Goal: Use online tool/utility: Utilize a website feature to perform a specific function

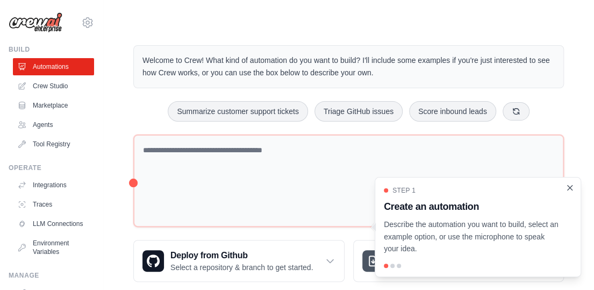
click at [572, 187] on icon "Close walkthrough" at bounding box center [570, 188] width 10 height 10
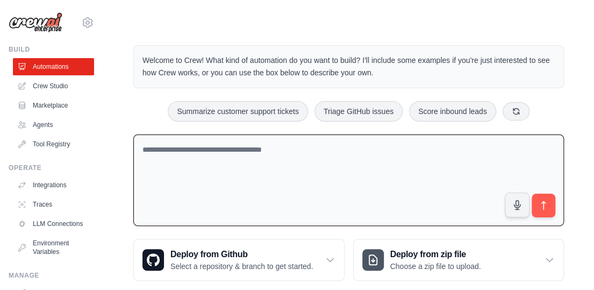
click at [257, 164] on textarea at bounding box center [348, 180] width 430 height 92
click at [318, 166] on textarea at bounding box center [348, 180] width 430 height 92
paste textarea "**********"
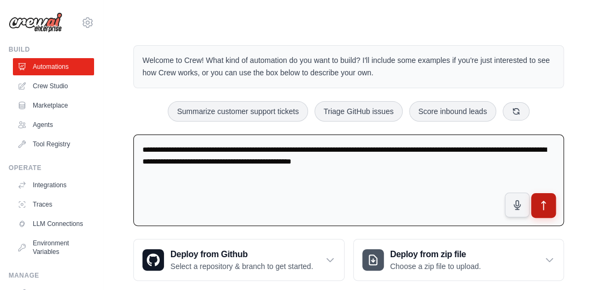
type textarea "**********"
click at [544, 202] on icon "submit" at bounding box center [543, 205] width 11 height 11
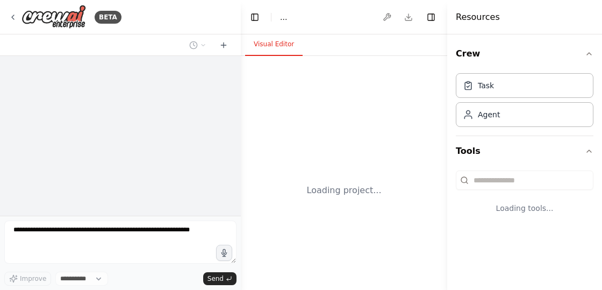
select select "****"
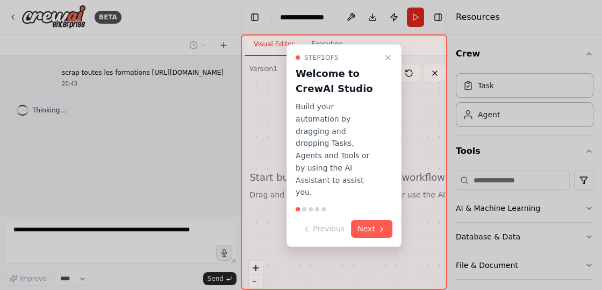
click at [373, 220] on button "Next" at bounding box center [371, 229] width 41 height 18
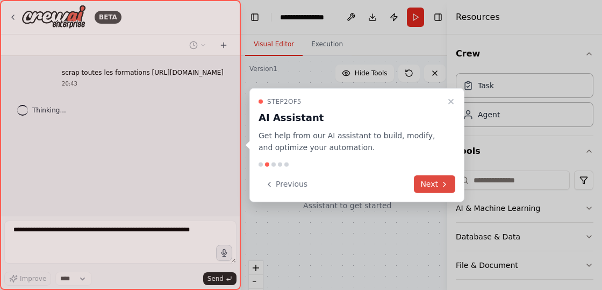
click at [426, 176] on button "Next" at bounding box center [434, 184] width 41 height 18
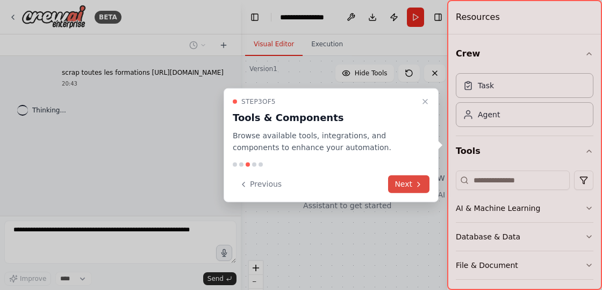
click at [416, 189] on button "Next" at bounding box center [408, 184] width 41 height 18
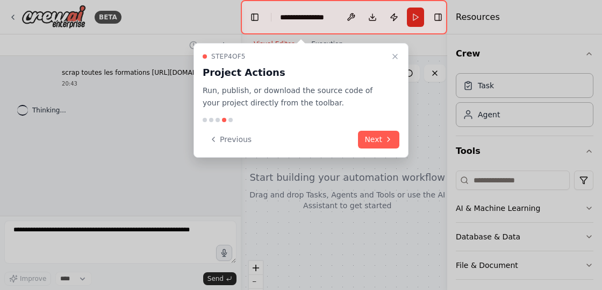
click at [387, 150] on div "Step 4 of 5 Project Actions Run, publish, or download the source code of your p…" at bounding box center [300, 100] width 215 height 114
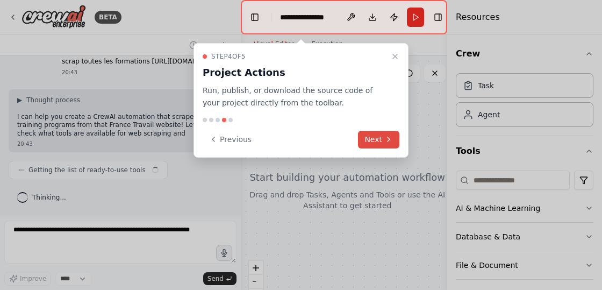
click at [387, 137] on icon at bounding box center [388, 139] width 2 height 4
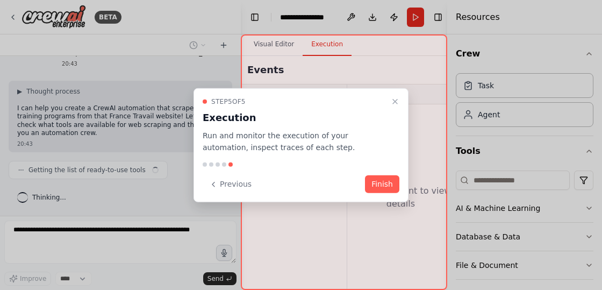
scroll to position [34, 0]
click at [396, 190] on button "Finish" at bounding box center [382, 184] width 34 height 18
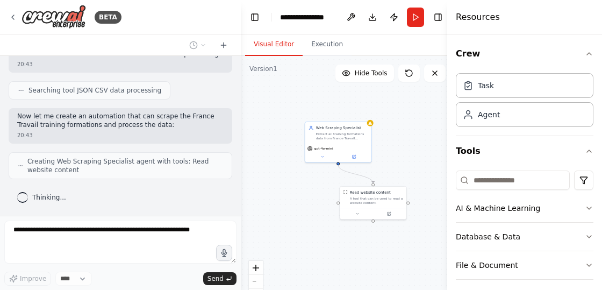
scroll to position [211, 0]
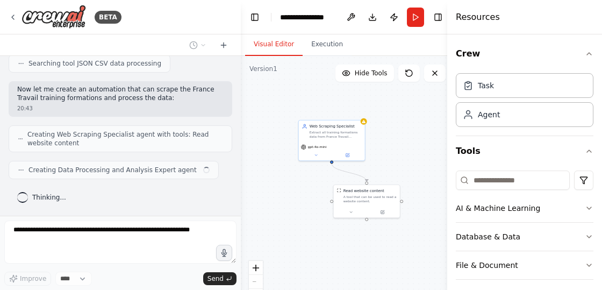
drag, startPoint x: 428, startPoint y: 188, endPoint x: 401, endPoint y: 167, distance: 33.8
click at [401, 167] on div ".deletable-edge-delete-btn { width: 20px; height: 20px; border: 0px solid #ffff…" at bounding box center [347, 190] width 213 height 269
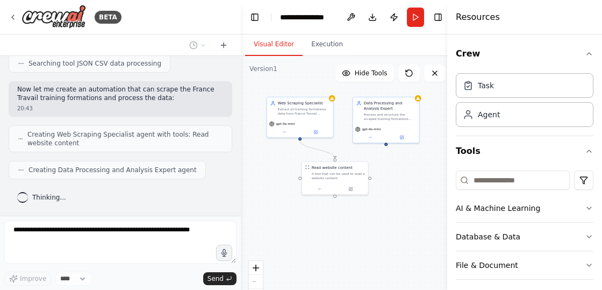
drag, startPoint x: 411, startPoint y: 255, endPoint x: 379, endPoint y: 233, distance: 38.5
click at [379, 233] on div ".deletable-edge-delete-btn { width: 20px; height: 20px; border: 0px solid #ffff…" at bounding box center [347, 190] width 213 height 269
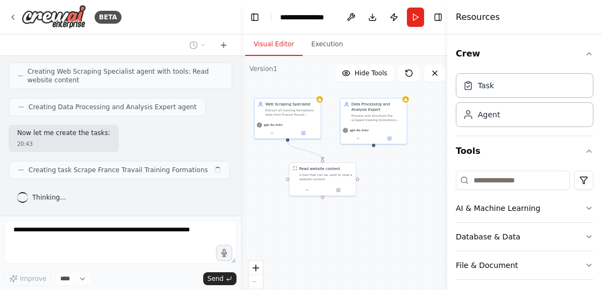
scroll to position [273, 0]
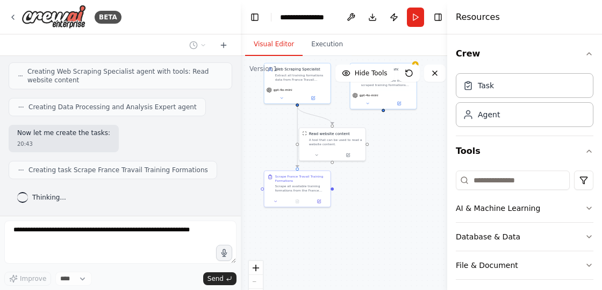
drag, startPoint x: 348, startPoint y: 225, endPoint x: 351, endPoint y: 207, distance: 18.6
click at [351, 207] on div ".deletable-edge-delete-btn { width: 20px; height: 20px; border: 0px solid #ffff…" at bounding box center [347, 190] width 213 height 269
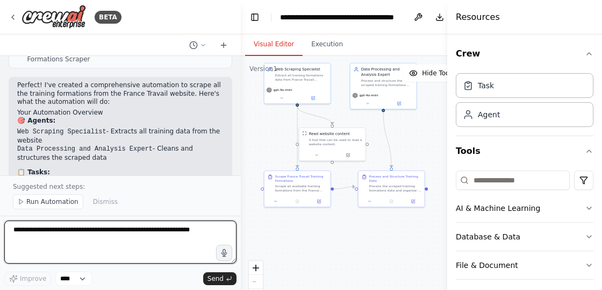
scroll to position [644, 0]
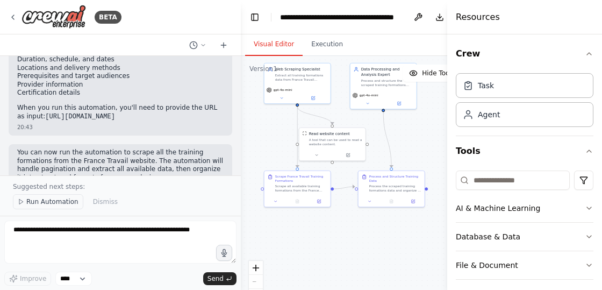
click at [47, 206] on span "Run Automation" at bounding box center [52, 201] width 52 height 9
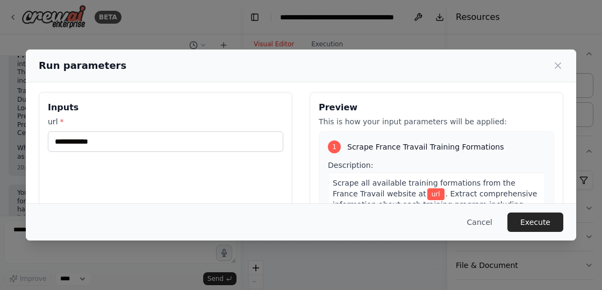
scroll to position [0, 0]
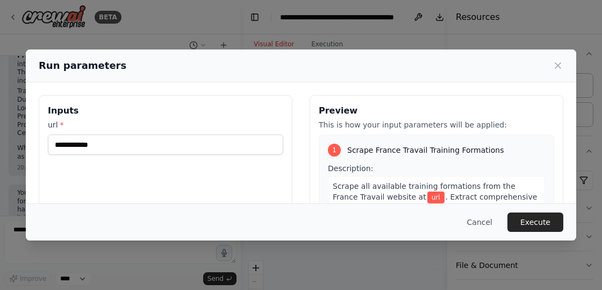
drag, startPoint x: 231, startPoint y: 126, endPoint x: 222, endPoint y: 133, distance: 11.1
click at [231, 126] on label "url *" at bounding box center [165, 124] width 235 height 11
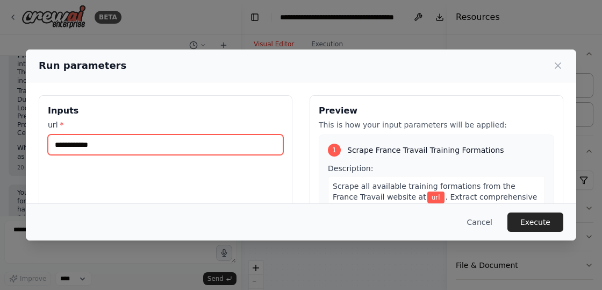
click at [231, 134] on input "url *" at bounding box center [165, 144] width 235 height 20
click at [210, 141] on input "url *" at bounding box center [165, 144] width 235 height 20
paste input "**********"
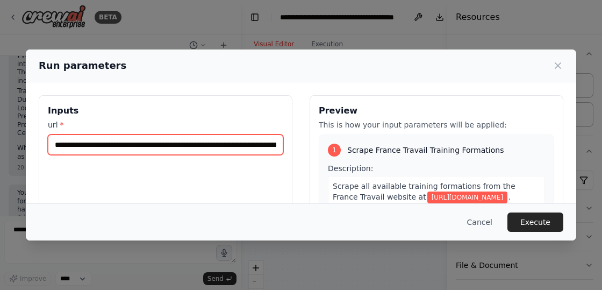
scroll to position [0, 427]
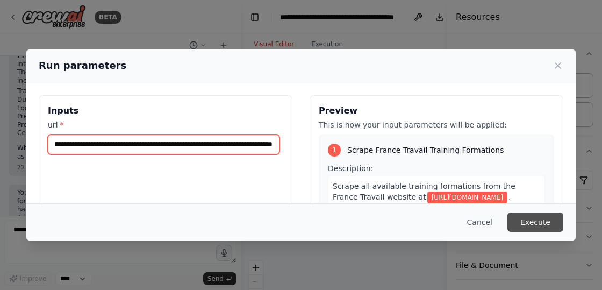
type input "**********"
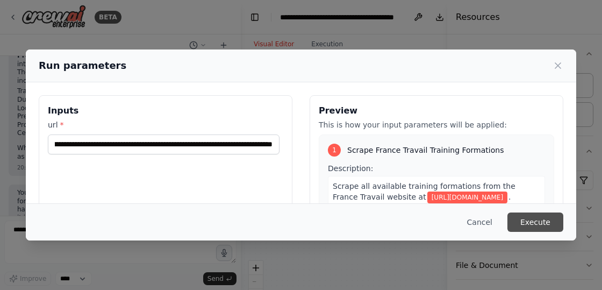
click at [541, 222] on button "Execute" at bounding box center [535, 221] width 56 height 19
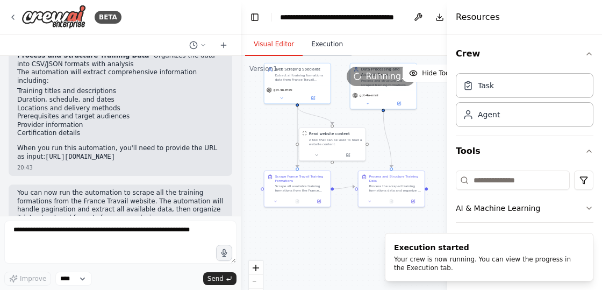
click at [312, 46] on button "Execution" at bounding box center [327, 44] width 49 height 23
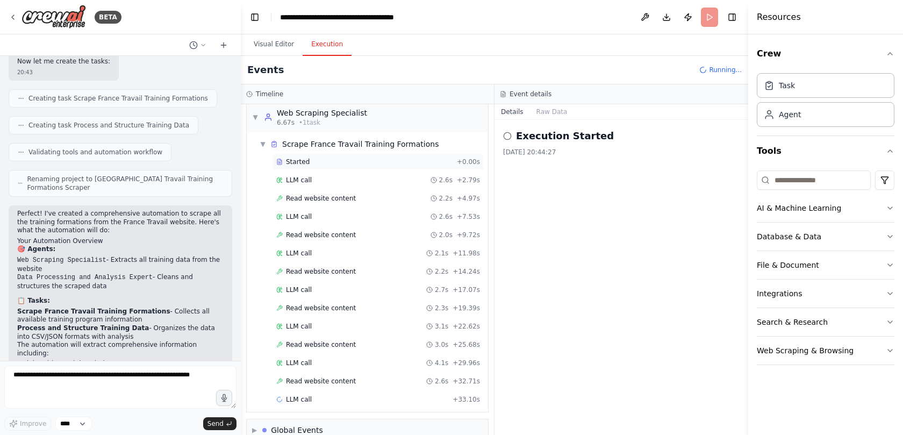
scroll to position [26, 0]
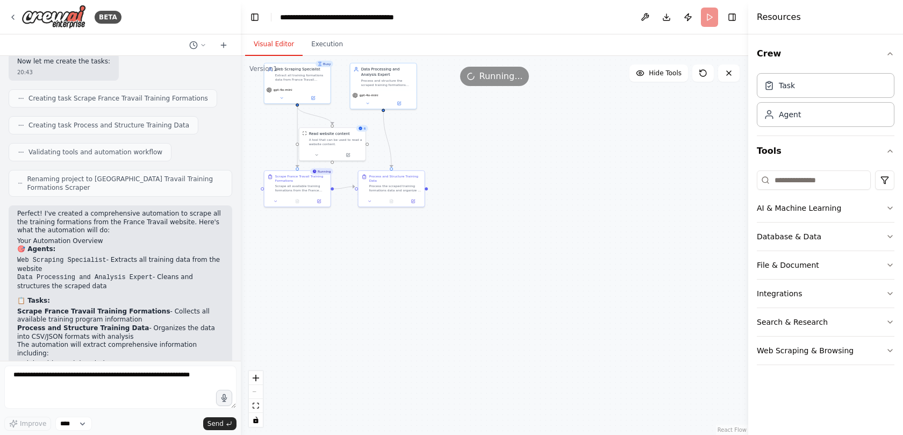
click at [268, 41] on button "Visual Editor" at bounding box center [274, 44] width 58 height 23
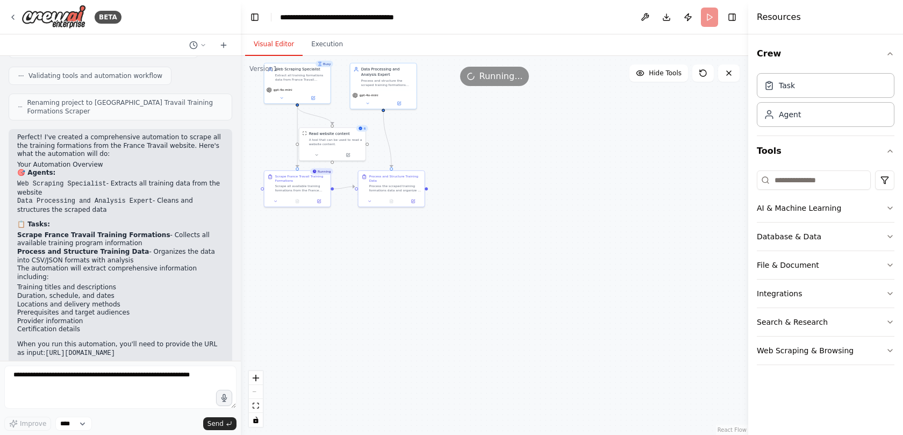
scroll to position [464, 0]
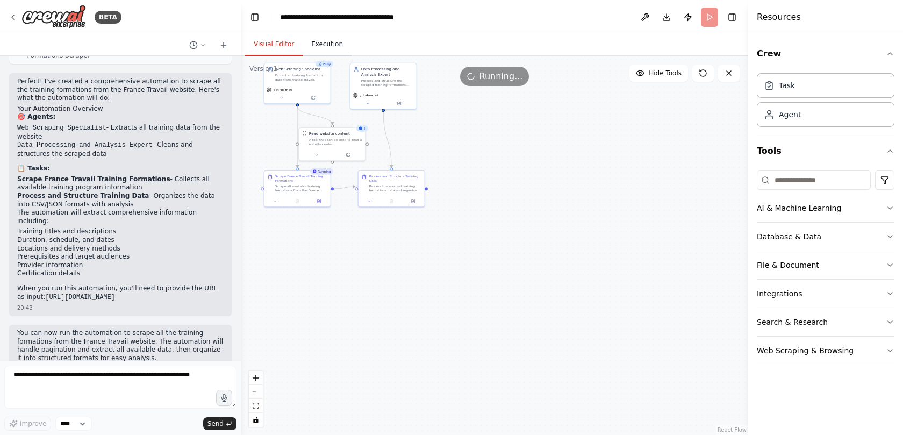
click at [331, 44] on button "Execution" at bounding box center [327, 44] width 49 height 23
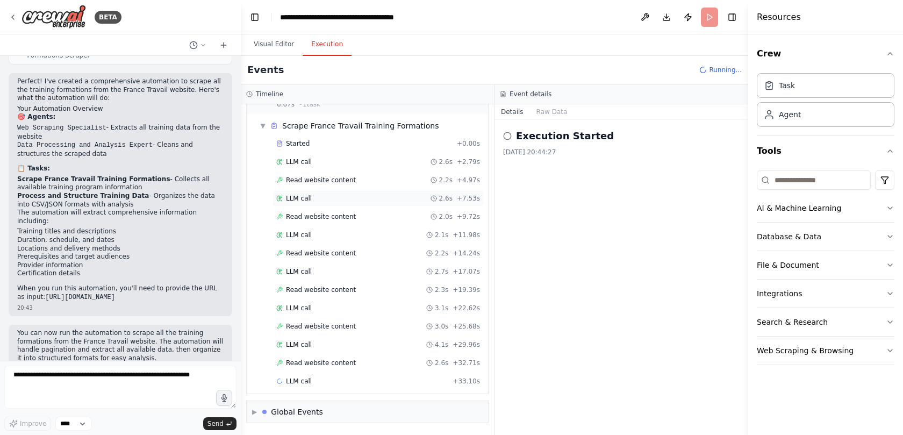
click at [286, 198] on span "LLM call" at bounding box center [299, 198] width 26 height 9
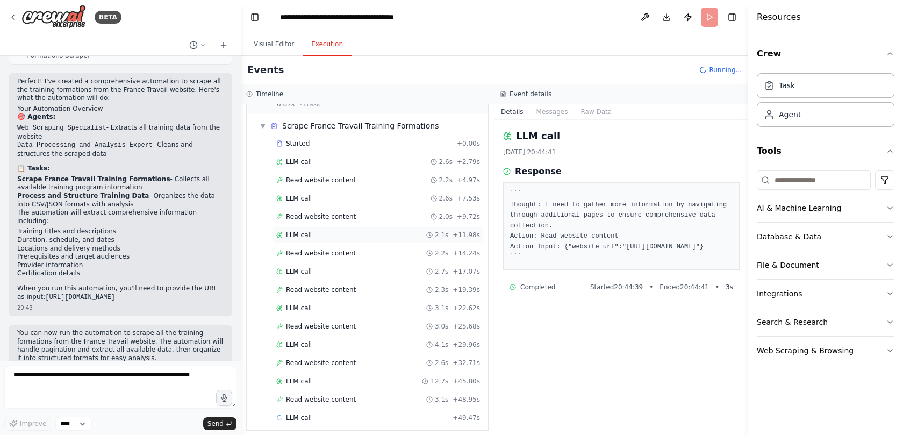
click at [291, 235] on span "LLM call" at bounding box center [299, 235] width 26 height 9
click at [297, 284] on div "Read website content 2.3s + 19.39s" at bounding box center [377, 290] width 211 height 16
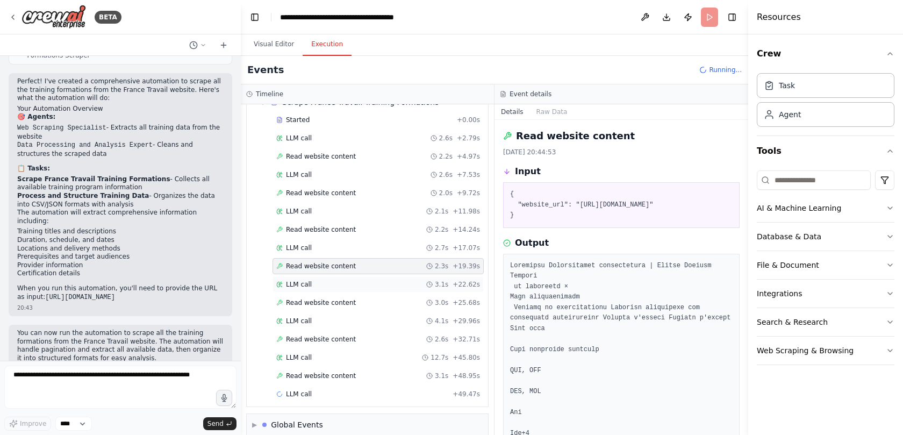
scroll to position [63, 0]
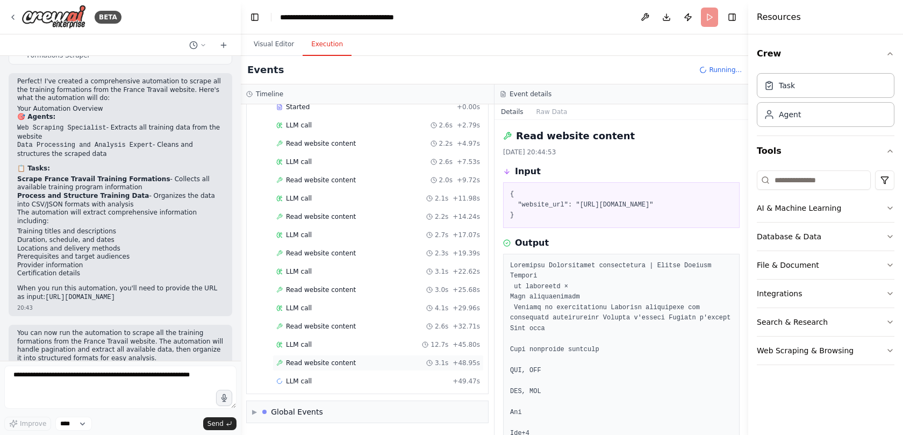
click at [298, 289] on span "Read website content" at bounding box center [321, 362] width 70 height 9
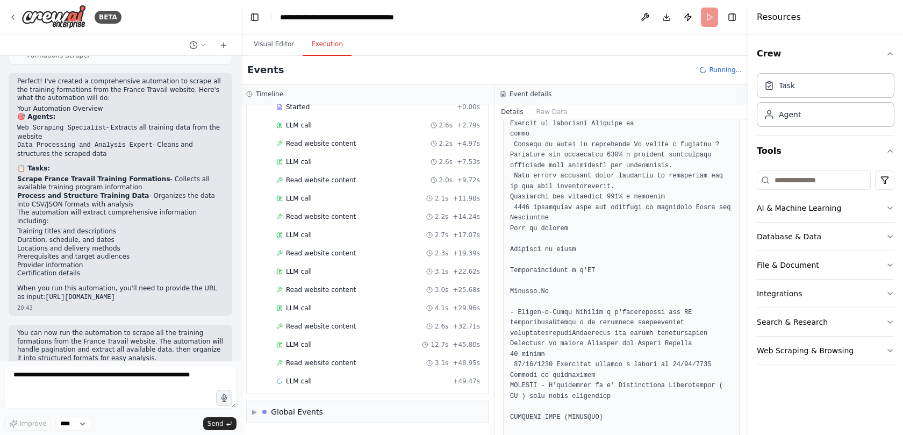
scroll to position [887, 0]
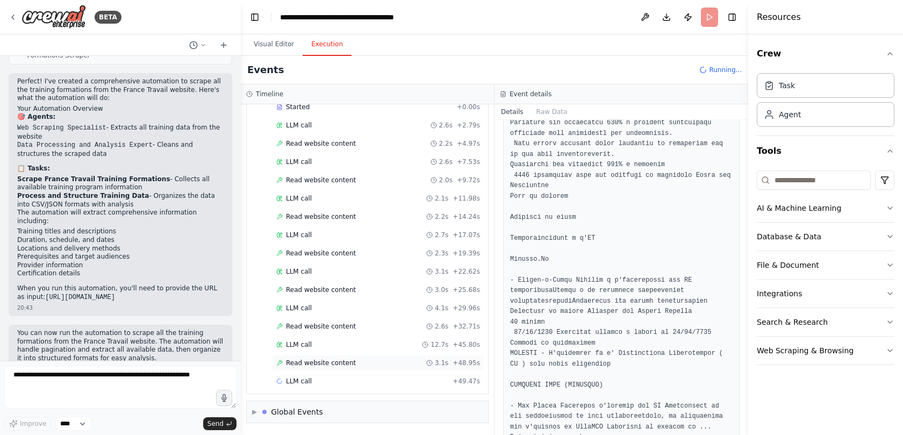
click at [312, 289] on div "Read website content 3.1s + 48.95s" at bounding box center [377, 363] width 211 height 16
click at [317, 289] on span "Read website content" at bounding box center [321, 362] width 70 height 9
click at [297, 289] on span "Read website content" at bounding box center [321, 326] width 70 height 9
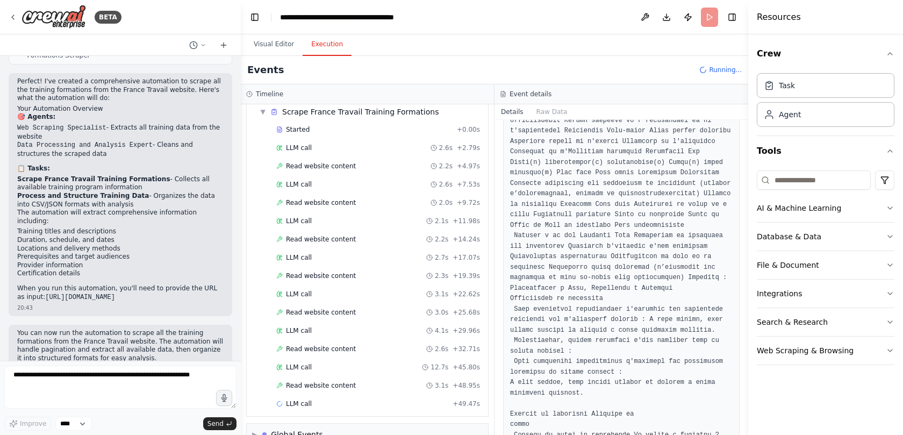
scroll to position [63, 0]
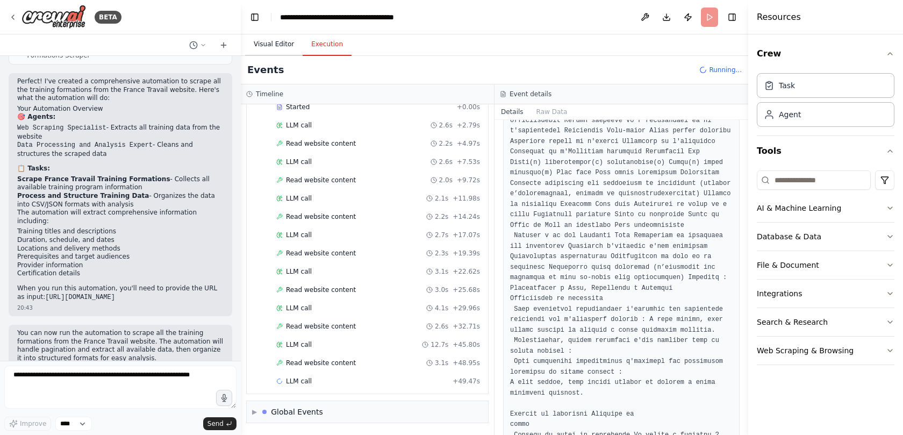
click at [281, 47] on button "Visual Editor" at bounding box center [274, 44] width 58 height 23
click at [330, 41] on button "Execution" at bounding box center [327, 44] width 49 height 23
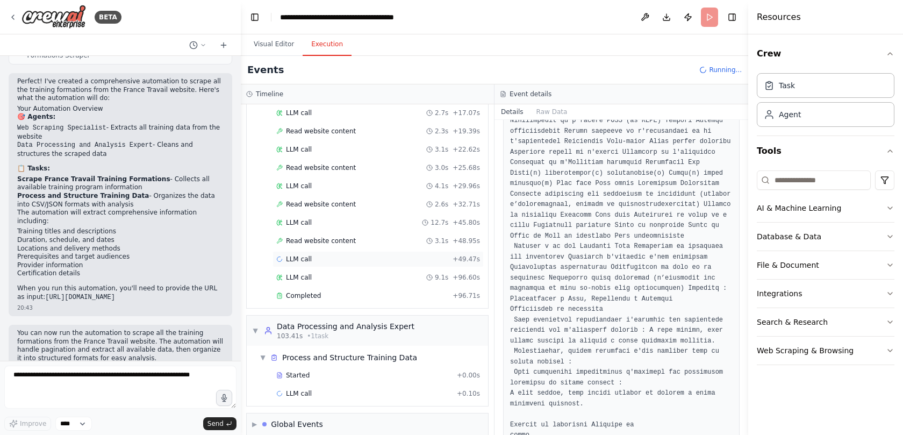
scroll to position [197, 0]
click at [277, 46] on button "Visual Editor" at bounding box center [274, 44] width 58 height 23
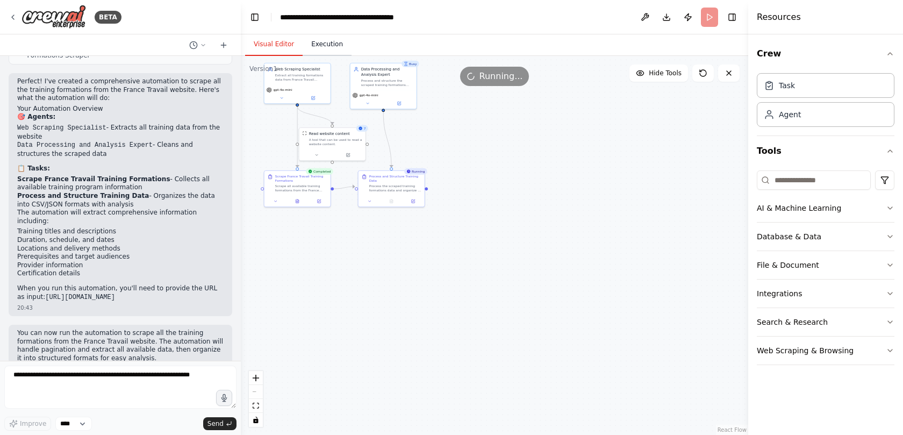
click at [334, 40] on button "Execution" at bounding box center [327, 44] width 49 height 23
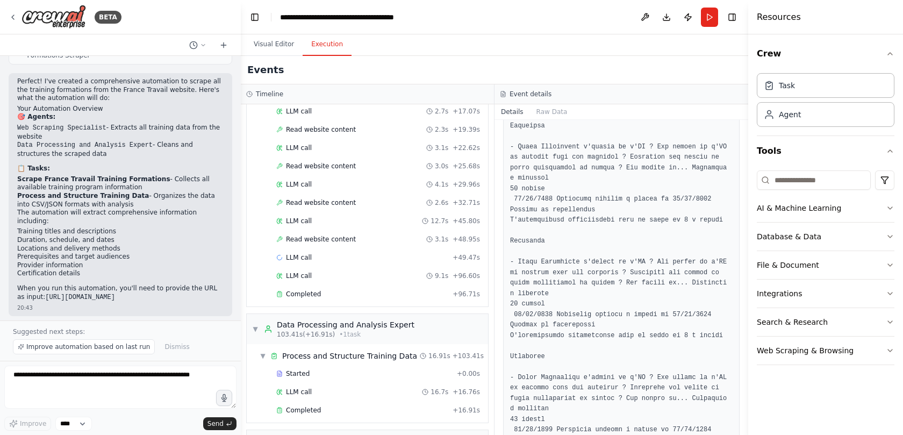
scroll to position [6750, 0]
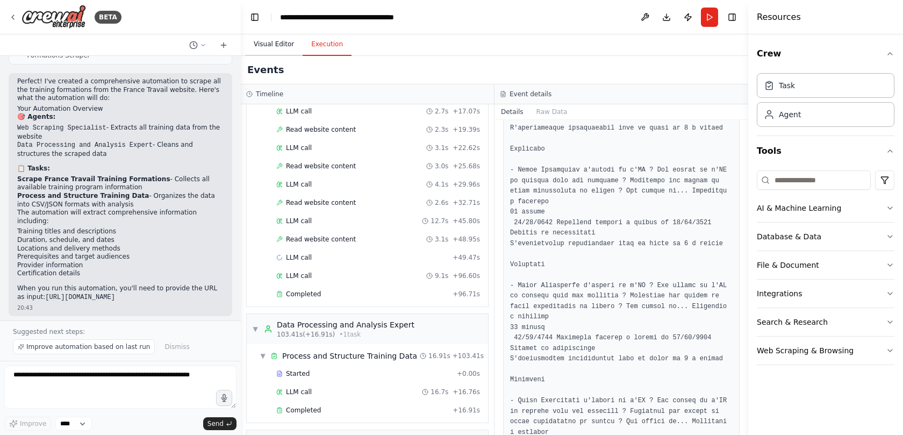
click at [271, 44] on button "Visual Editor" at bounding box center [274, 44] width 58 height 23
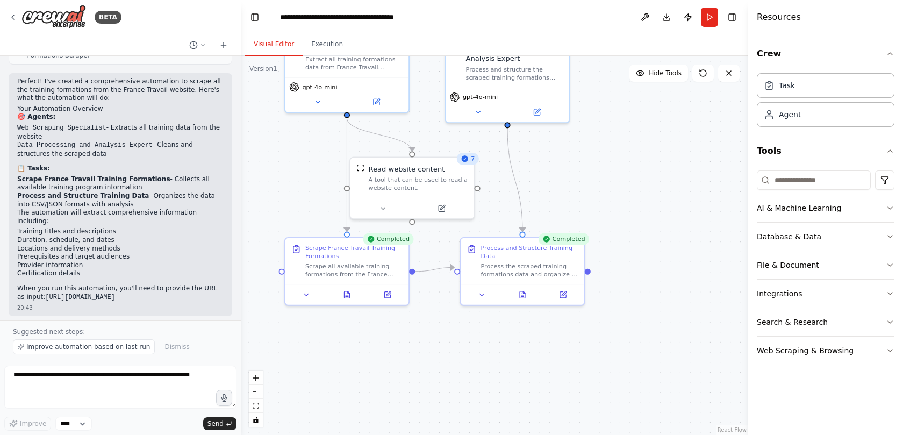
drag, startPoint x: 476, startPoint y: 161, endPoint x: 553, endPoint y: 181, distance: 79.4
click at [553, 181] on div ".deletable-edge-delete-btn { width: 20px; height: 20px; border: 0px solid #ffff…" at bounding box center [494, 245] width 507 height 379
click at [509, 261] on div "Process the scraped training formations data and organize it into structured fo…" at bounding box center [530, 269] width 97 height 16
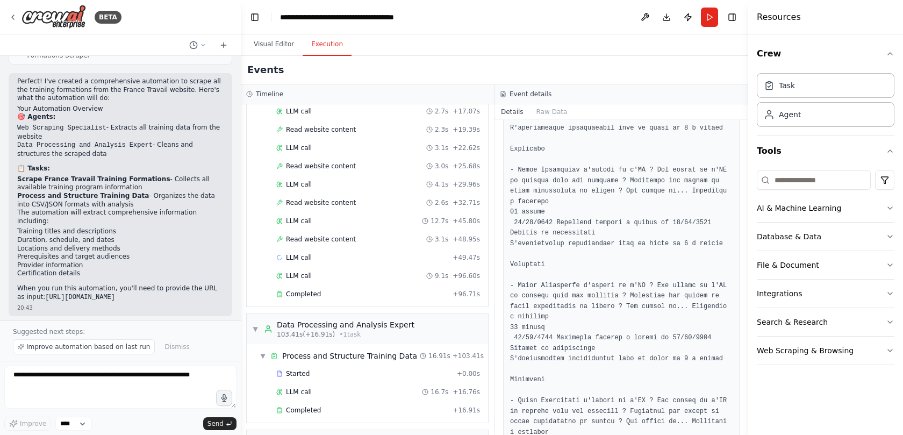
click at [307, 46] on button "Execution" at bounding box center [327, 44] width 49 height 23
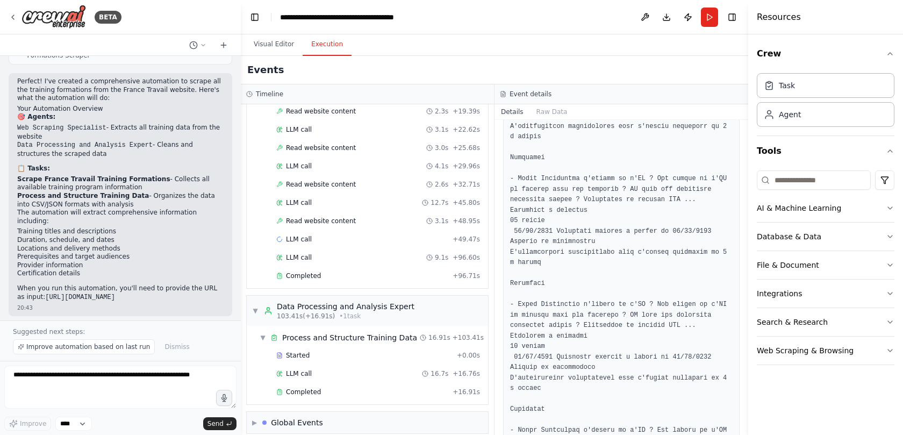
scroll to position [4966, 0]
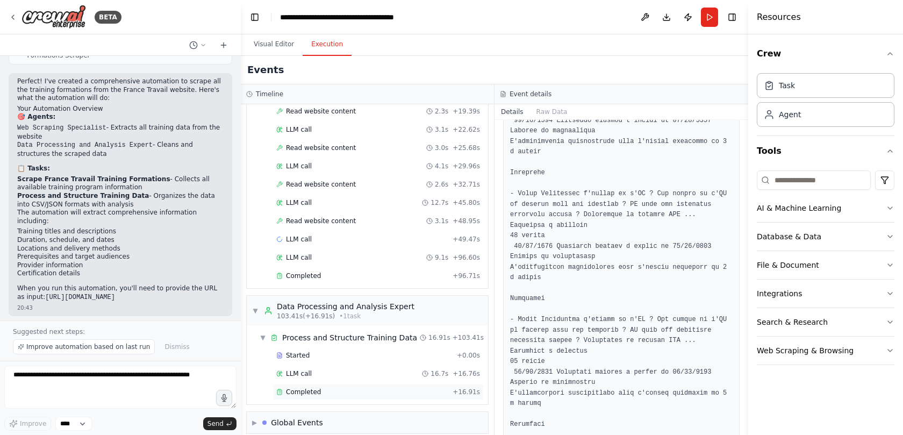
click at [332, 289] on div "Completed" at bounding box center [362, 391] width 172 height 9
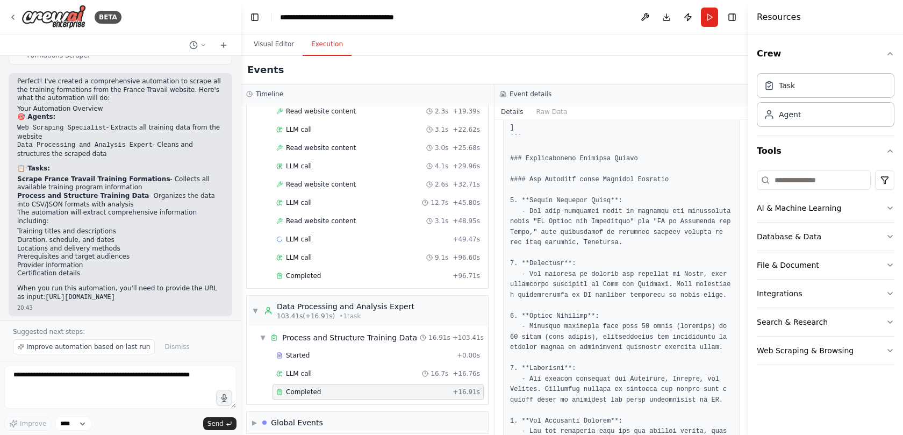
scroll to position [878, 0]
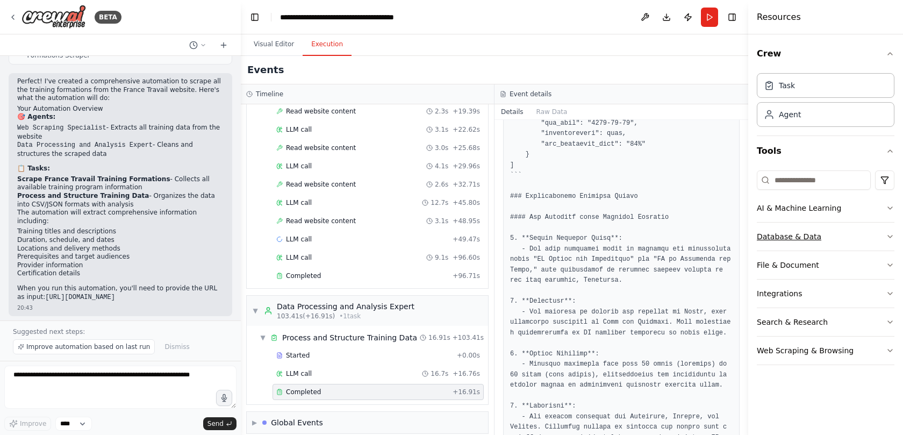
click at [601, 235] on button "Database & Data" at bounding box center [826, 236] width 138 height 28
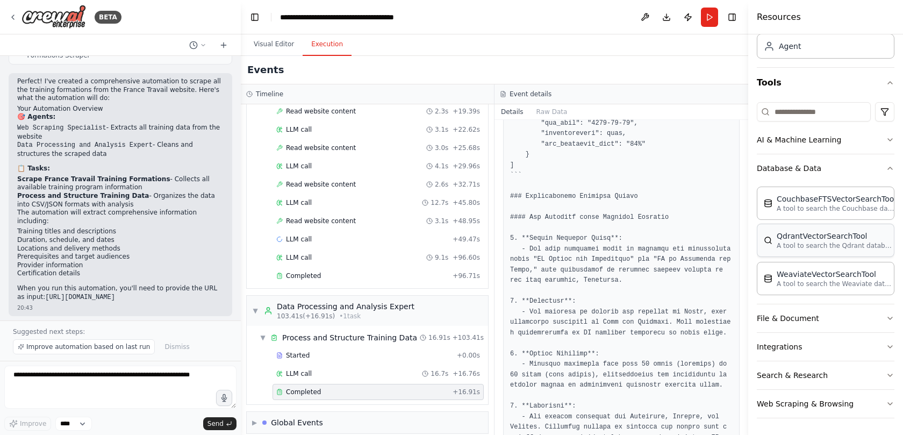
scroll to position [69, 0]
click at [601, 174] on button "Database & Data" at bounding box center [826, 168] width 138 height 28
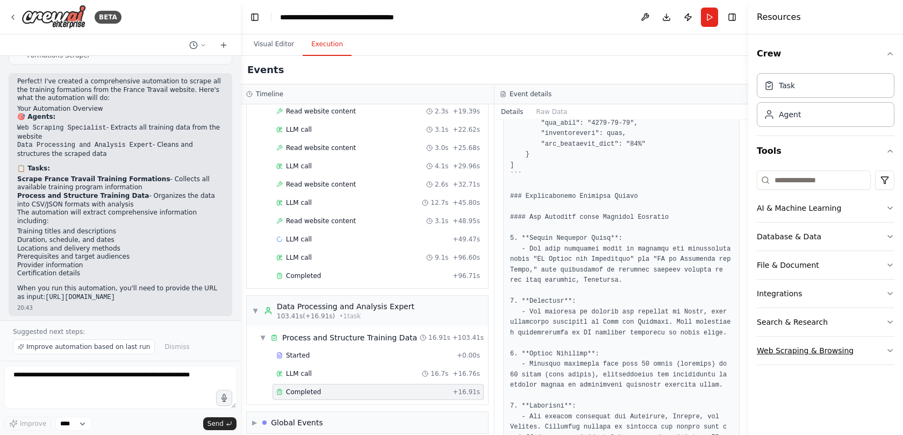
click at [601, 289] on button "Web Scraping & Browsing" at bounding box center [826, 350] width 138 height 28
click at [601, 289] on icon "button" at bounding box center [890, 350] width 9 height 9
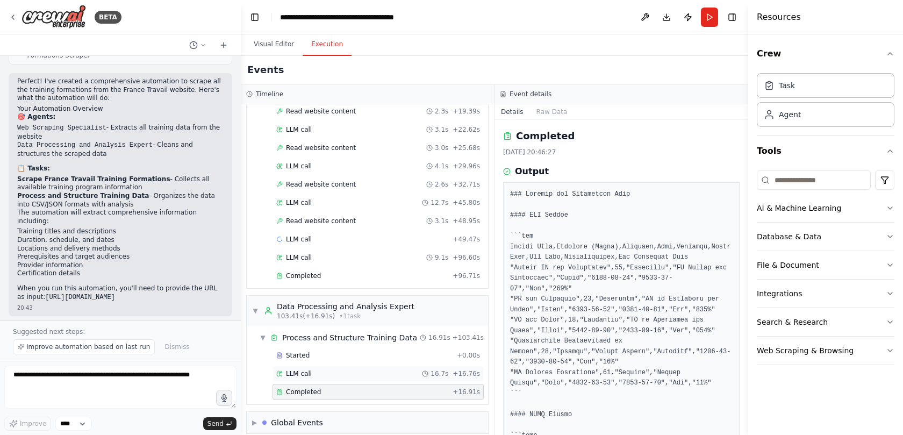
click at [301, 289] on div "LLM call 16.7s + 16.76s" at bounding box center [377, 373] width 211 height 16
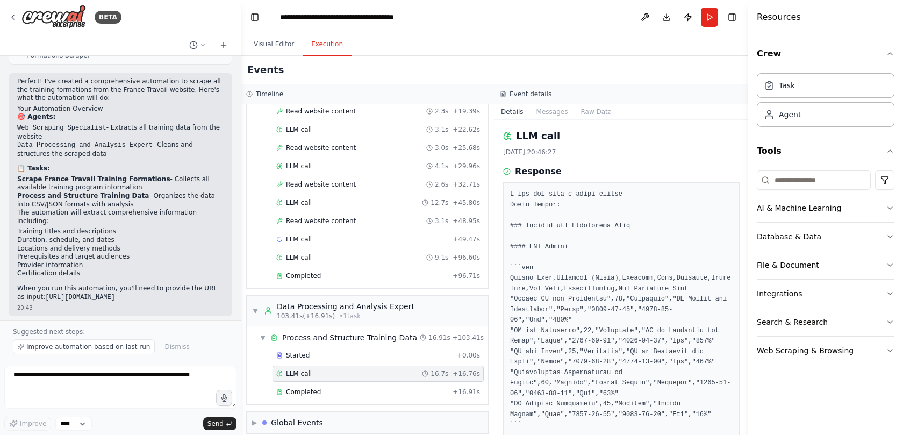
click at [297, 289] on div "LLM call 16.7s + 16.76s" at bounding box center [377, 373] width 211 height 16
click at [289, 289] on span "Completed" at bounding box center [303, 391] width 35 height 9
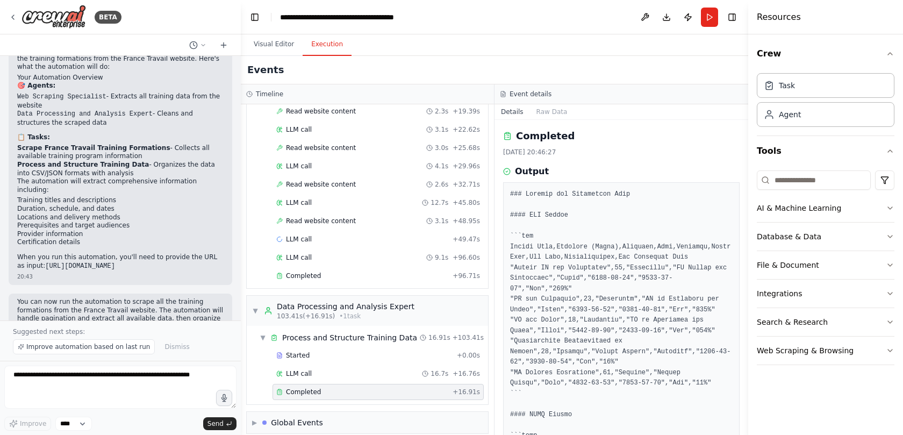
scroll to position [504, 0]
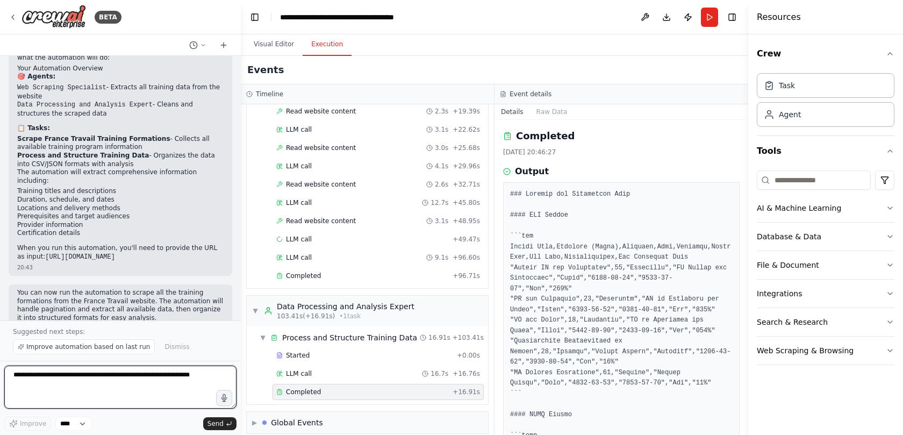
click at [71, 289] on textarea at bounding box center [120, 386] width 232 height 43
type textarea "**********"
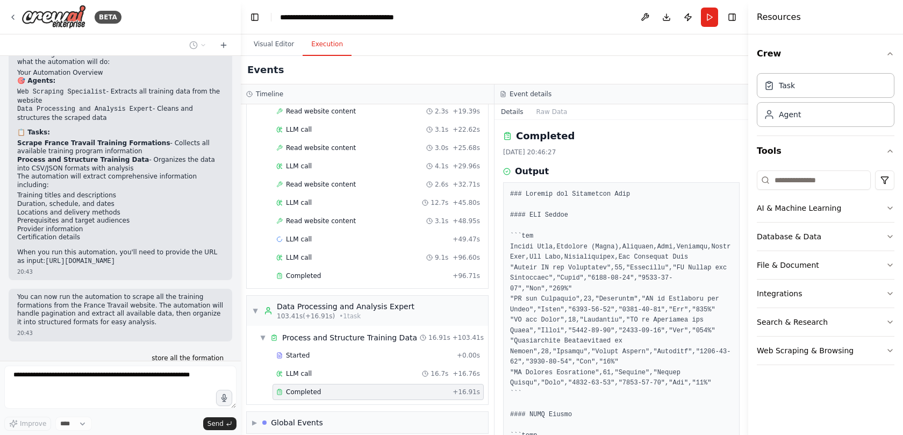
scroll to position [528, 0]
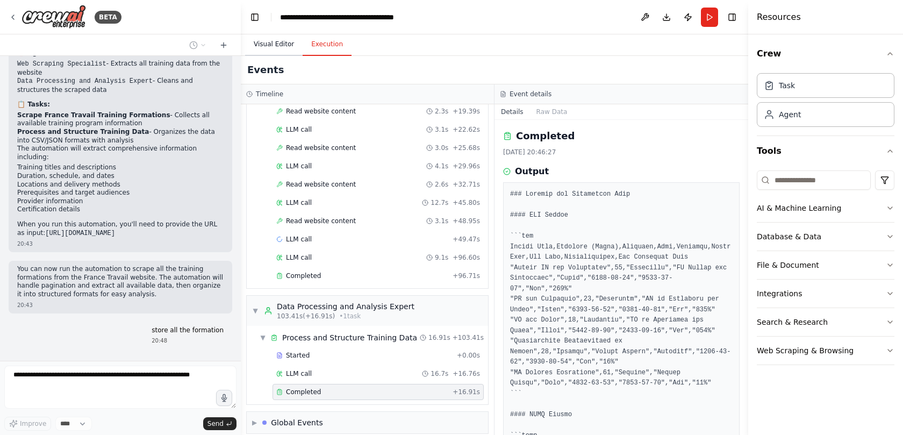
click at [262, 46] on button "Visual Editor" at bounding box center [274, 44] width 58 height 23
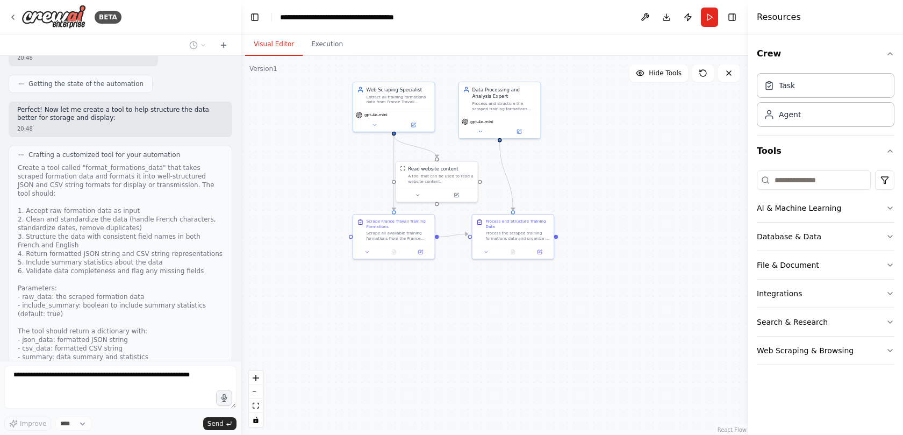
scroll to position [1253, 0]
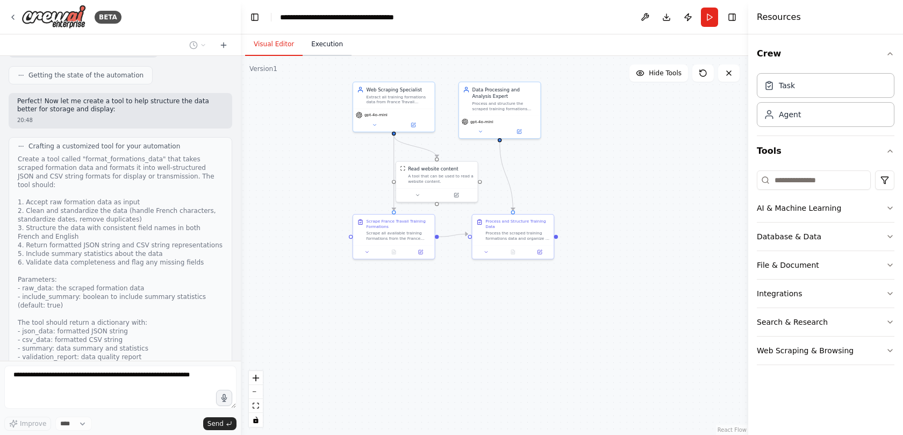
click at [318, 50] on button "Execution" at bounding box center [327, 44] width 49 height 23
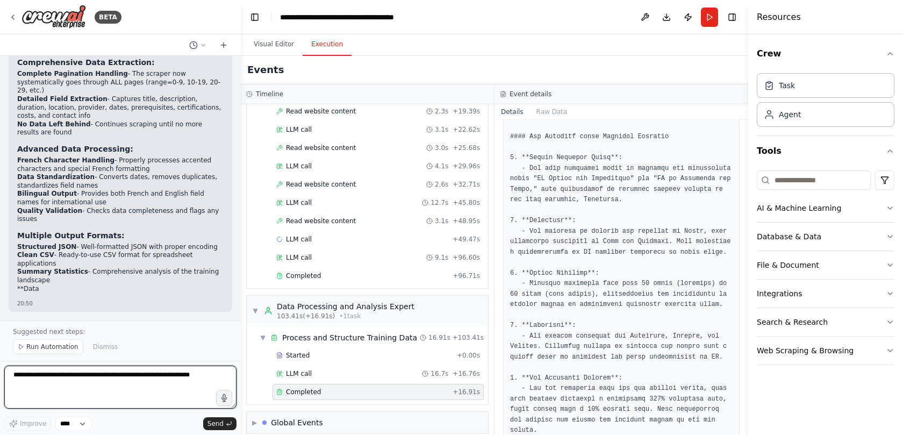
scroll to position [2130, 0]
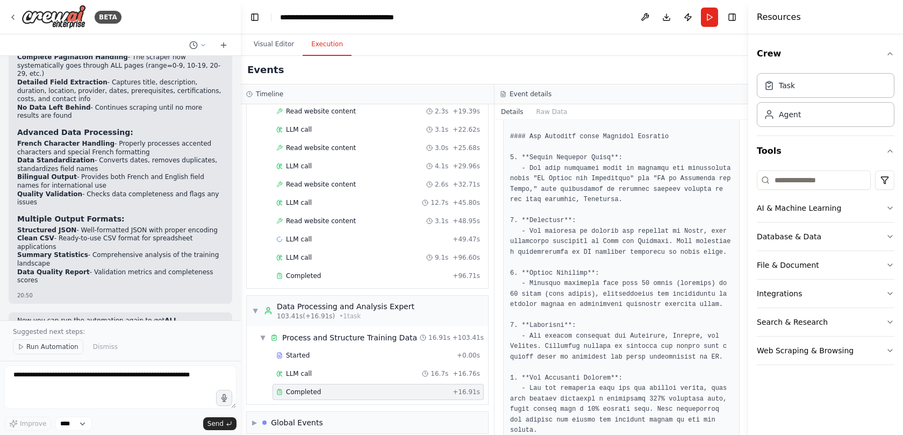
click at [37, 289] on span "Run Automation" at bounding box center [52, 346] width 52 height 9
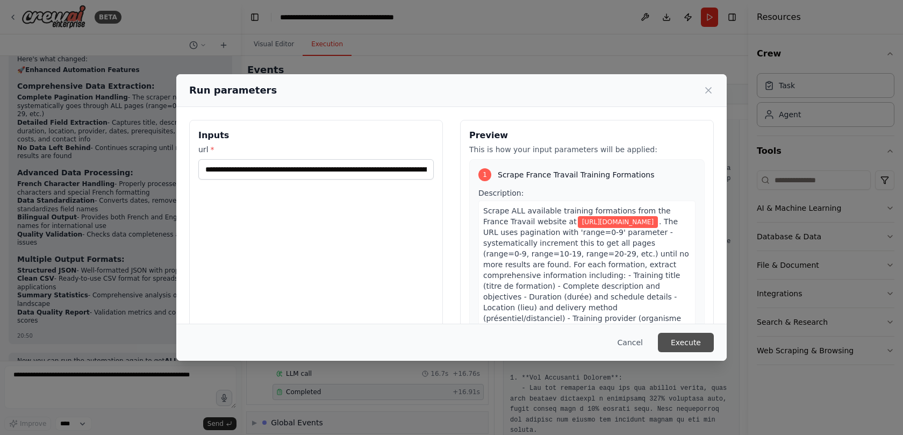
click at [601, 289] on button "Execute" at bounding box center [686, 342] width 56 height 19
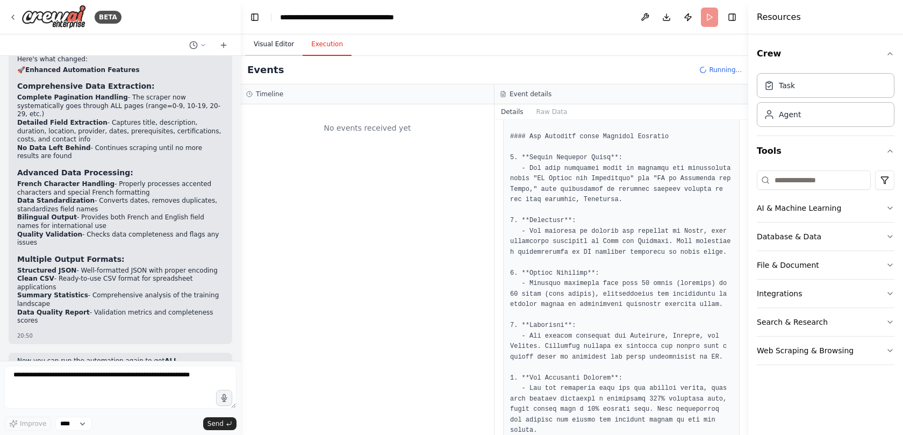
click at [263, 46] on button "Visual Editor" at bounding box center [274, 44] width 58 height 23
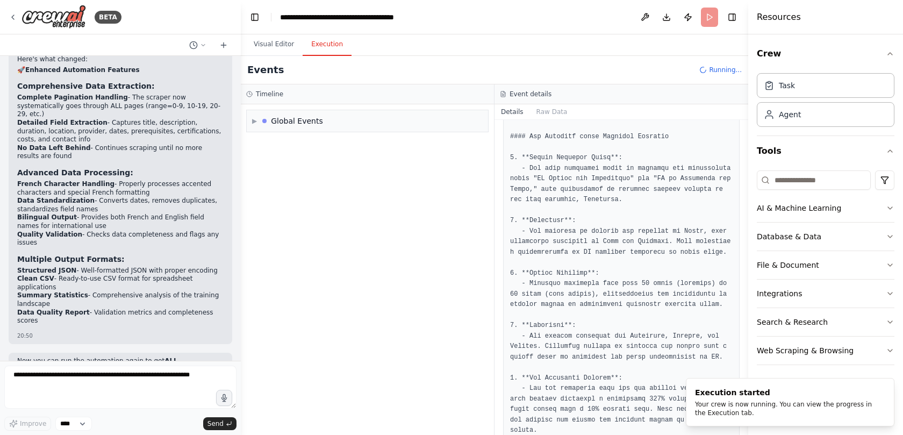
click at [320, 46] on button "Execution" at bounding box center [327, 44] width 49 height 23
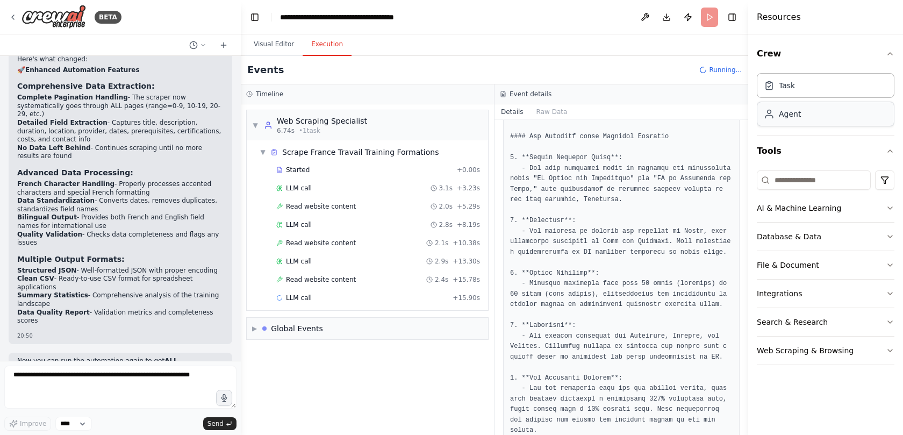
click at [601, 112] on div "Agent" at bounding box center [790, 114] width 22 height 11
click at [303, 47] on button "Execution" at bounding box center [327, 44] width 49 height 23
click at [282, 46] on button "Visual Editor" at bounding box center [274, 44] width 58 height 23
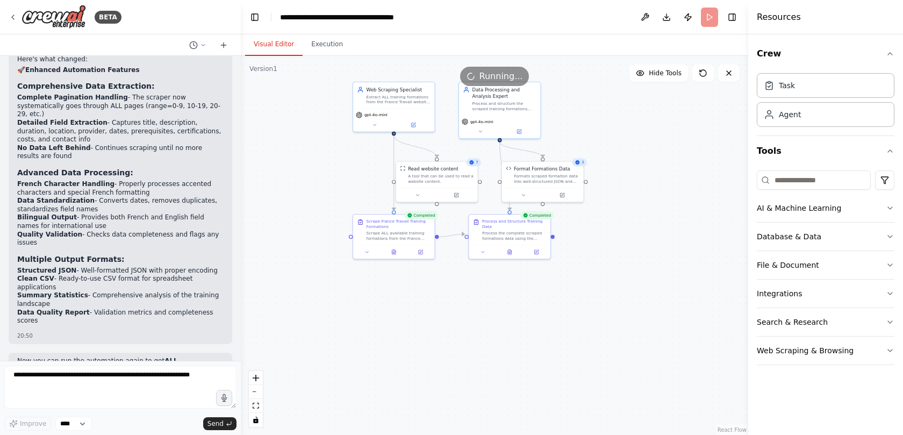
scroll to position [2130, 0]
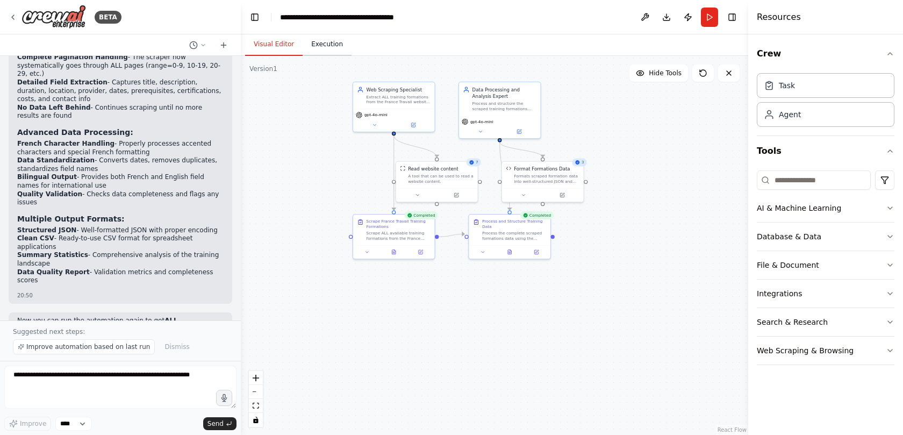
click at [321, 45] on button "Execution" at bounding box center [327, 44] width 49 height 23
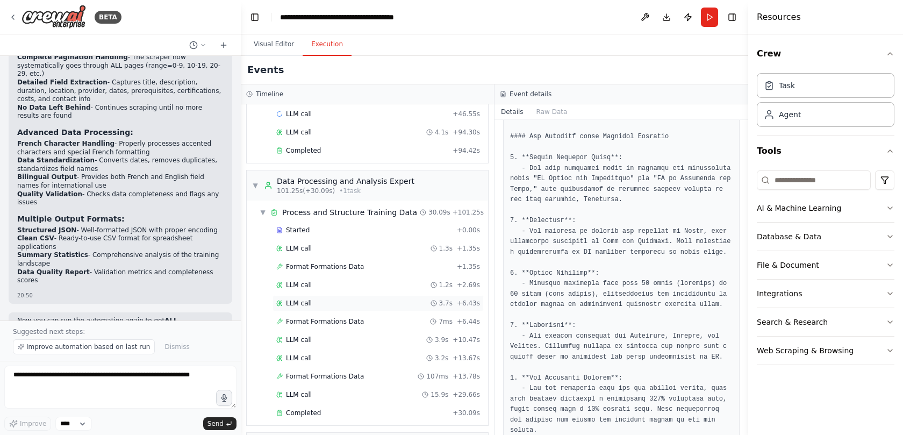
scroll to position [362, 0]
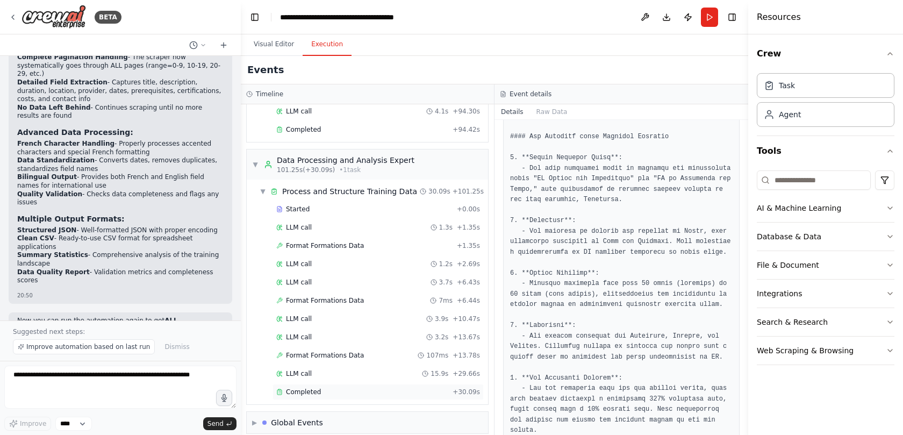
click at [320, 289] on div "Completed" at bounding box center [362, 391] width 172 height 9
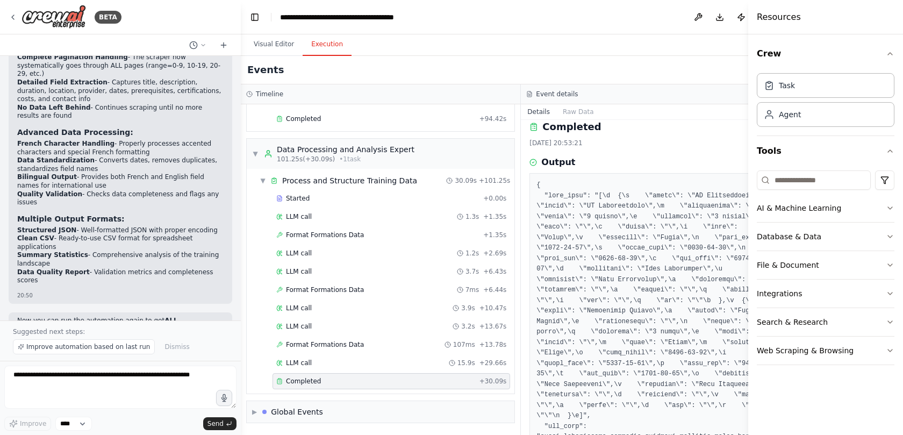
scroll to position [0, 0]
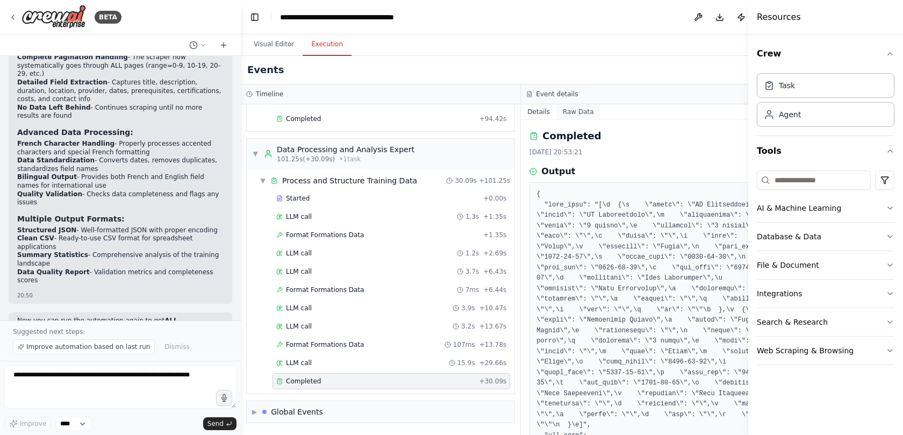
click at [584, 110] on button "Raw Data" at bounding box center [578, 111] width 44 height 15
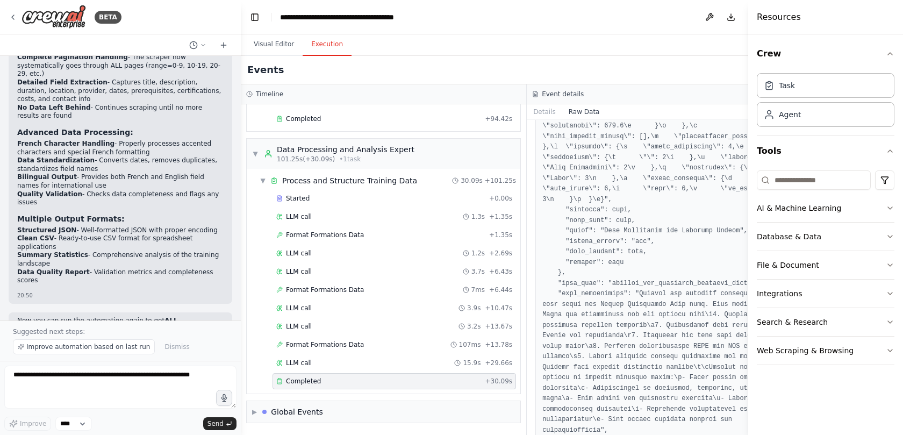
scroll to position [1876, 0]
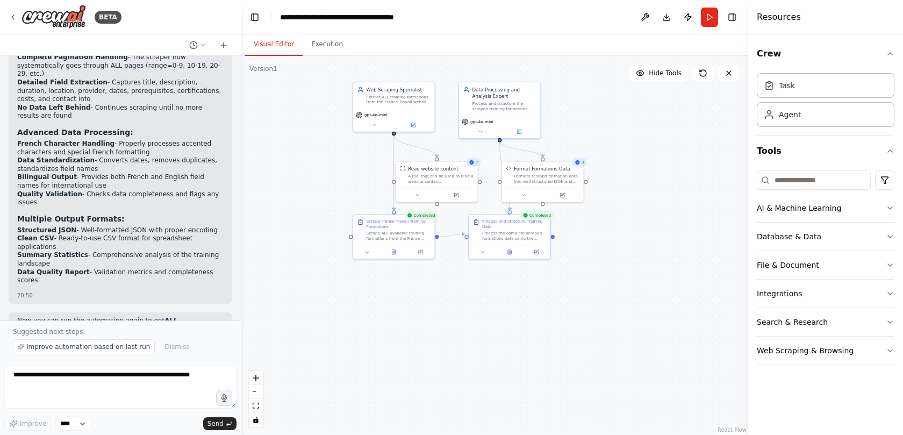
click at [275, 41] on button "Visual Editor" at bounding box center [274, 44] width 58 height 23
click at [167, 289] on button "Dismiss" at bounding box center [176, 346] width 35 height 15
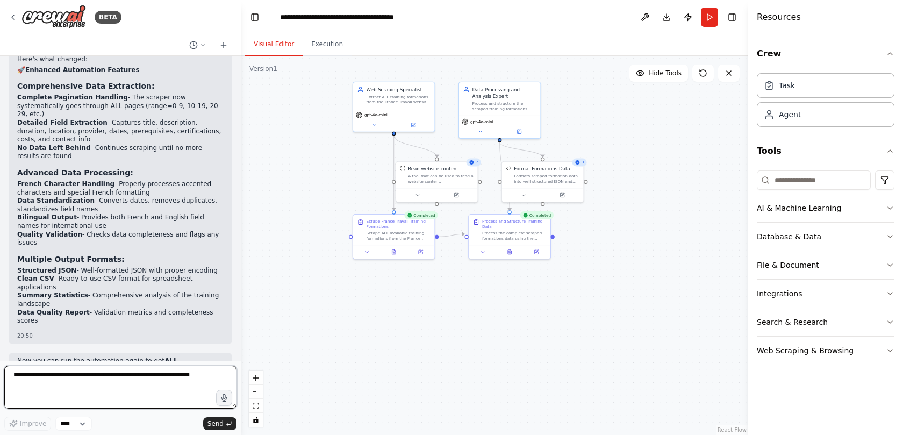
click at [131, 289] on textarea at bounding box center [120, 386] width 232 height 43
click at [79, 289] on p "The processed output will include properly formatted JSON and CSV data that you…" at bounding box center [120, 417] width 206 height 33
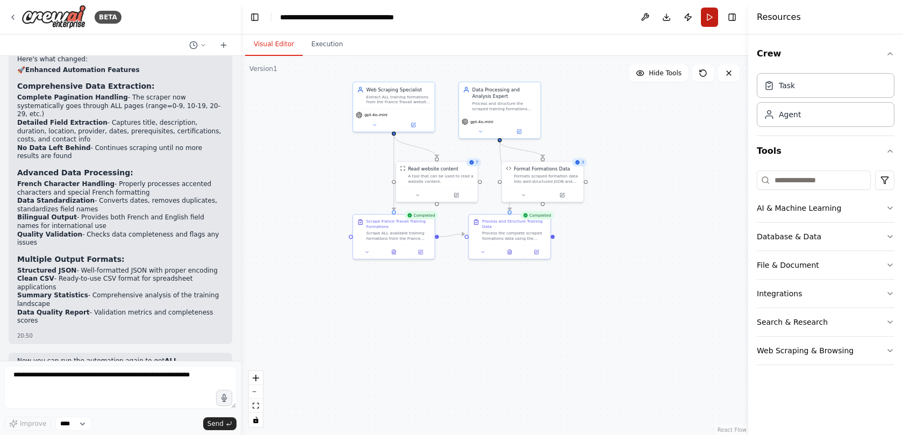
click at [601, 15] on button "Run" at bounding box center [709, 17] width 17 height 19
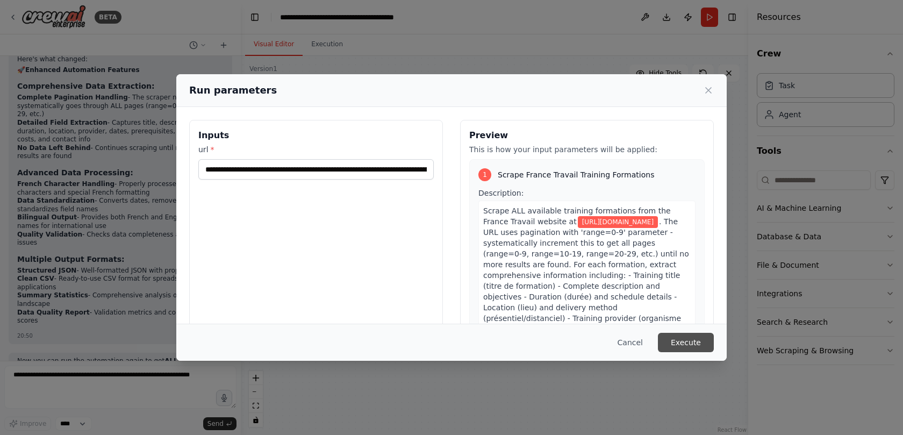
click at [601, 289] on button "Execute" at bounding box center [686, 342] width 56 height 19
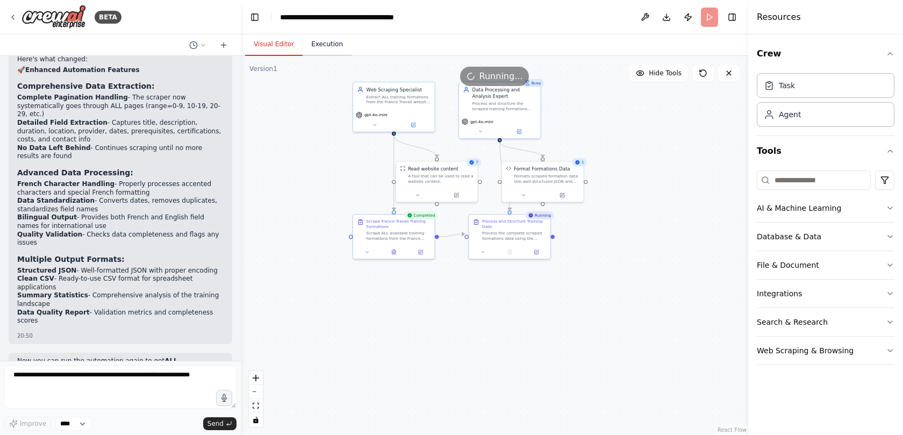
click at [322, 46] on button "Execution" at bounding box center [327, 44] width 49 height 23
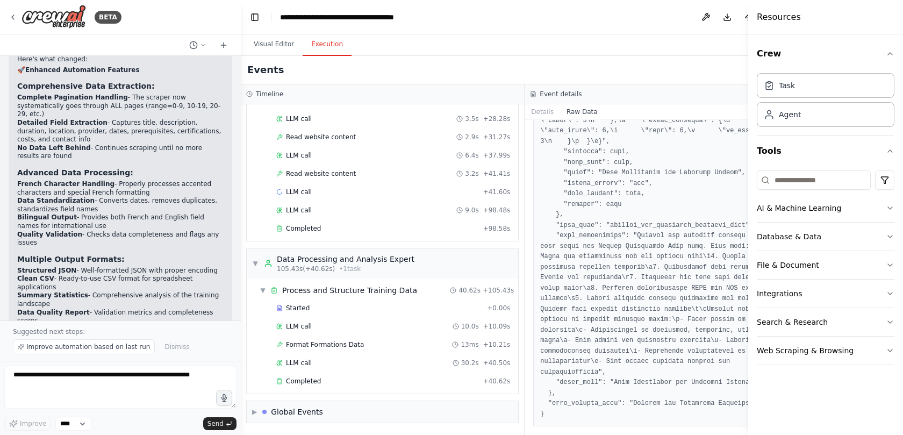
scroll to position [2130, 0]
